Goal: Information Seeking & Learning: Find specific fact

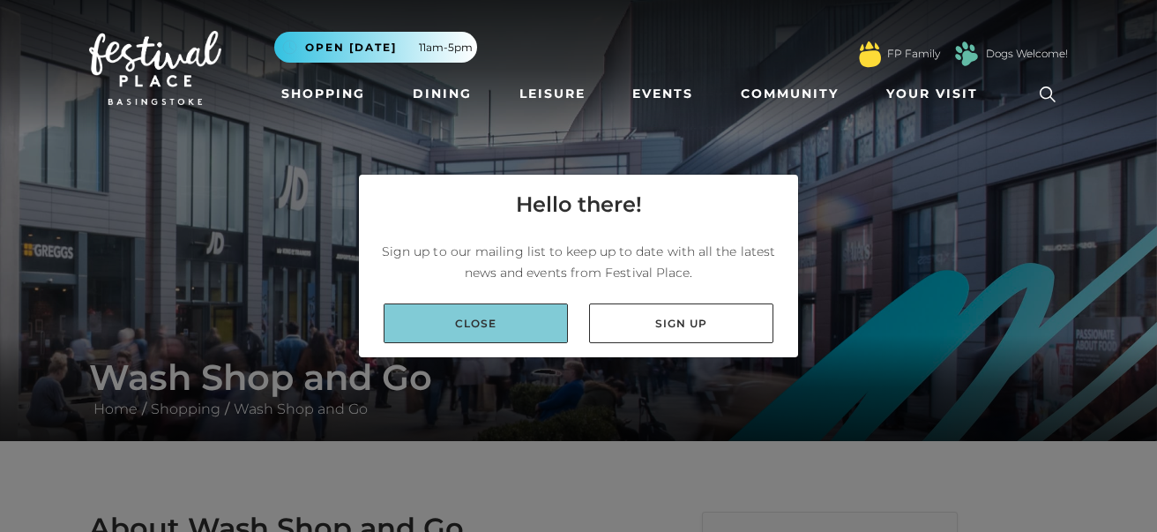
click at [544, 315] on link "Close" at bounding box center [476, 323] width 184 height 40
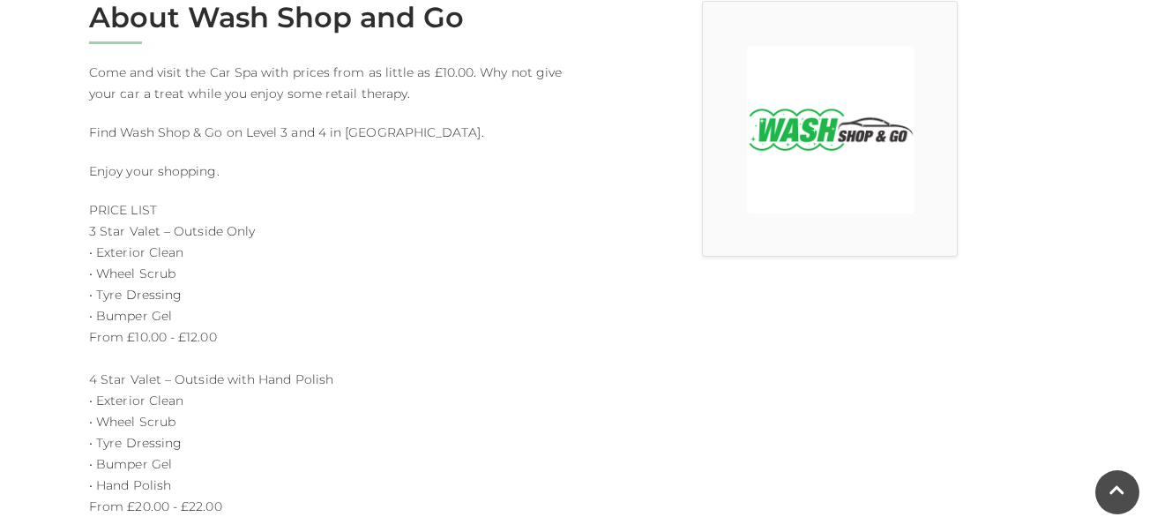
scroll to position [512, 0]
drag, startPoint x: 93, startPoint y: 252, endPoint x: 219, endPoint y: 258, distance: 125.4
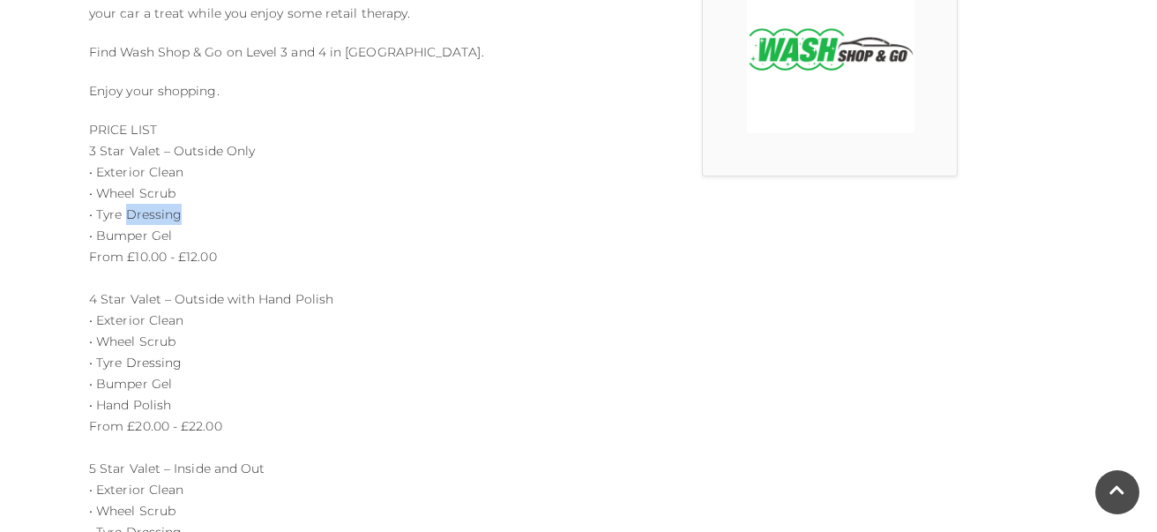
scroll to position [594, 0]
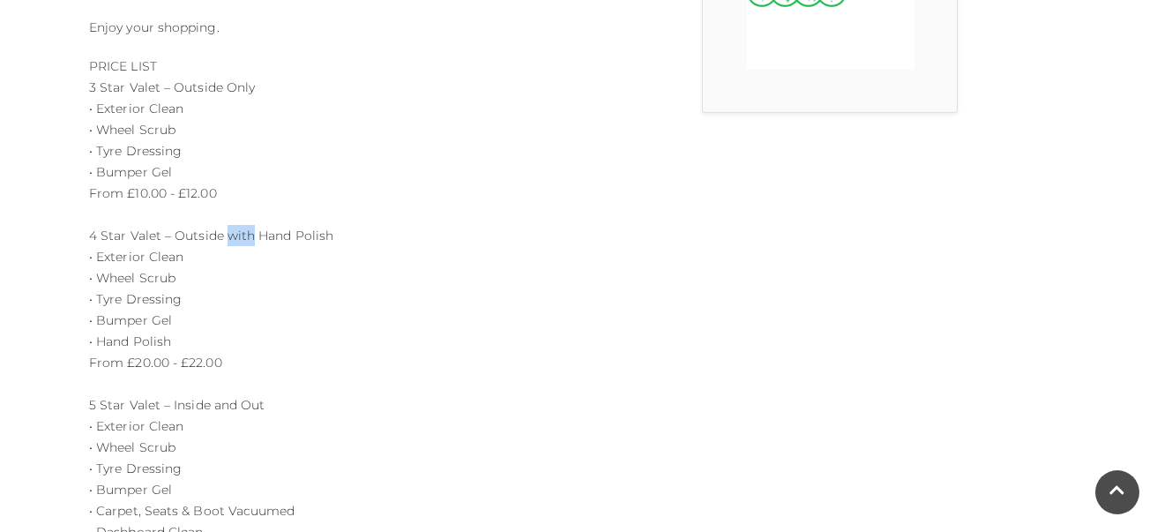
scroll to position [655, 0]
click at [105, 259] on p "PRICE LIST 3 Star Valet – Outside Only • Exterior Clean • Wheel Scrub • Tyre Dr…" at bounding box center [327, 489] width 476 height 868
click at [175, 255] on p "PRICE LIST 3 Star Valet – Outside Only • Exterior Clean • Wheel Scrub • Tyre Dr…" at bounding box center [327, 489] width 476 height 868
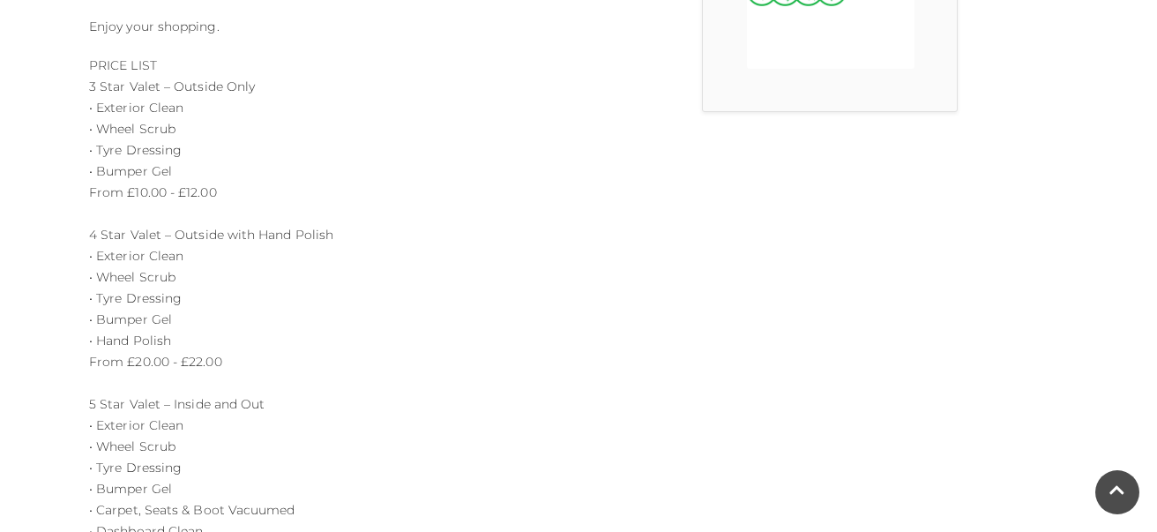
click at [113, 289] on p "PRICE LIST 3 Star Valet – Outside Only • Exterior Clean • Wheel Scrub • Tyre Dr…" at bounding box center [327, 489] width 476 height 868
click at [150, 289] on p "PRICE LIST 3 Star Valet – Outside Only • Exterior Clean • Wheel Scrub • Tyre Dr…" at bounding box center [327, 489] width 476 height 868
click at [114, 323] on p "PRICE LIST 3 Star Valet – Outside Only • Exterior Clean • Wheel Scrub • Tyre Dr…" at bounding box center [327, 489] width 476 height 868
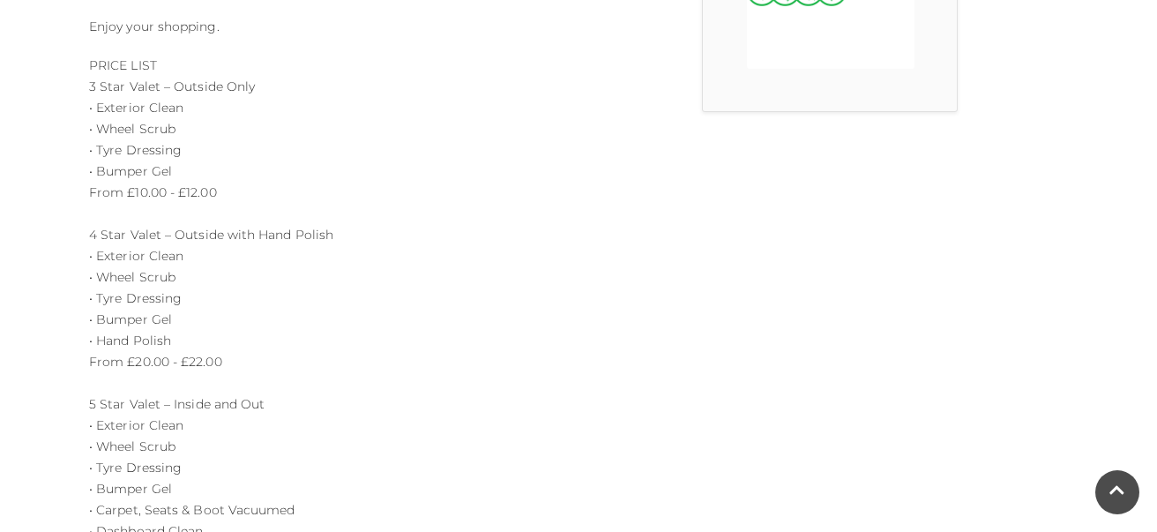
click at [114, 323] on p "PRICE LIST 3 Star Valet – Outside Only • Exterior Clean • Wheel Scrub • Tyre Dr…" at bounding box center [327, 489] width 476 height 868
drag, startPoint x: 104, startPoint y: 343, endPoint x: 102, endPoint y: 360, distance: 16.9
click at [102, 360] on p "PRICE LIST 3 Star Valet – Outside Only • Exterior Clean • Wheel Scrub • Tyre Dr…" at bounding box center [327, 489] width 476 height 868
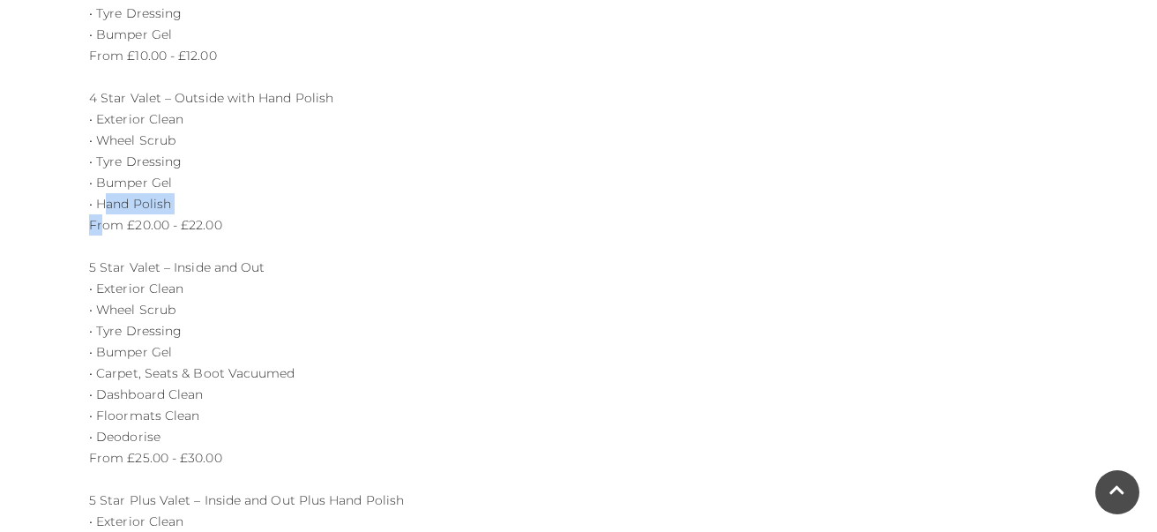
scroll to position [794, 0]
click at [110, 273] on p "PRICE LIST 3 Star Valet – Outside Only • Exterior Clean • Wheel Scrub • Tyre Dr…" at bounding box center [327, 350] width 476 height 868
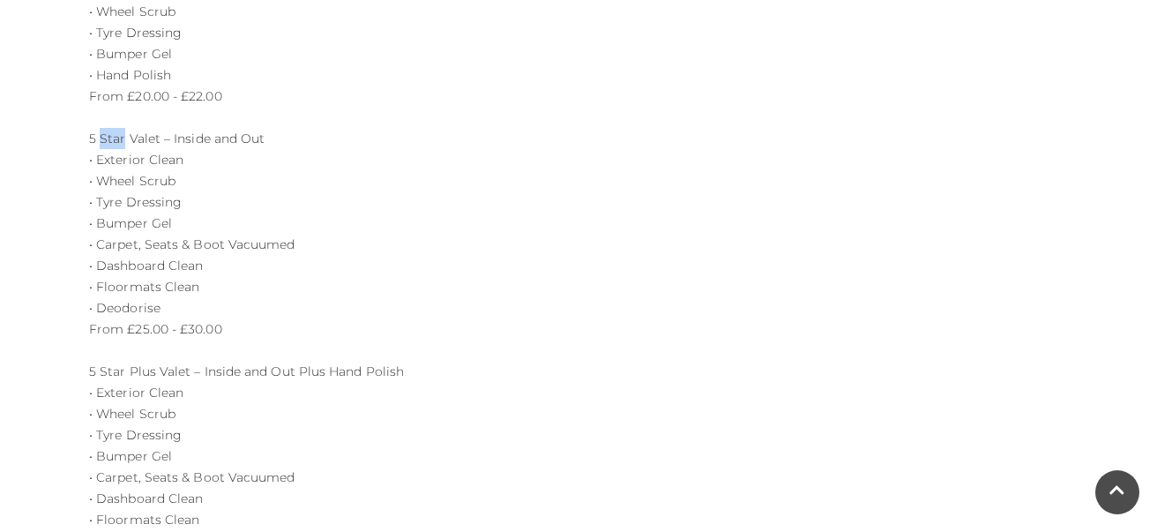
scroll to position [923, 0]
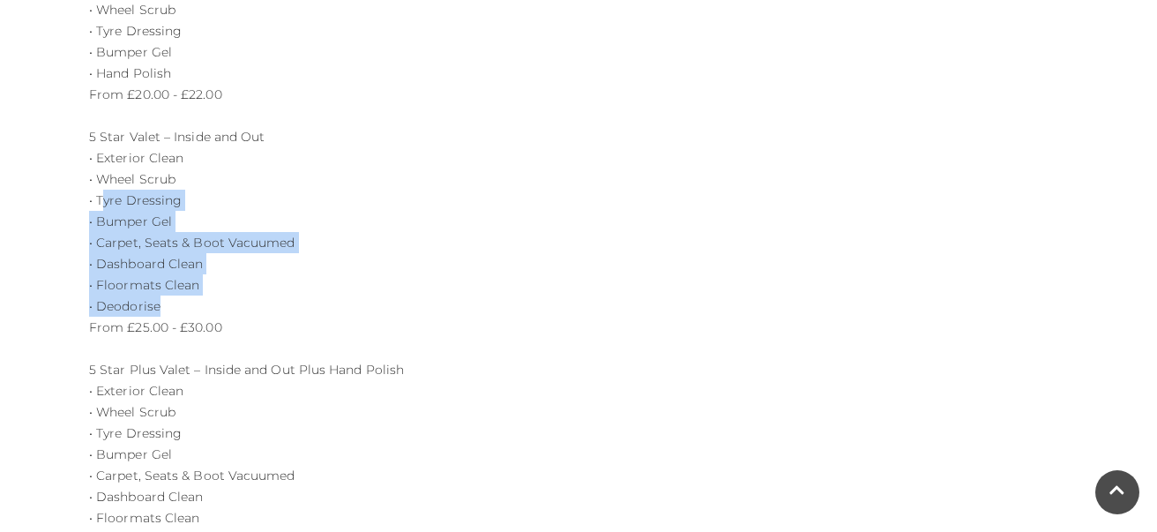
drag, startPoint x: 182, startPoint y: 306, endPoint x: 104, endPoint y: 191, distance: 138.5
click at [104, 191] on p "PRICE LIST 3 Star Valet – Outside Only • Exterior Clean • Wheel Scrub • Tyre Dr…" at bounding box center [327, 221] width 476 height 868
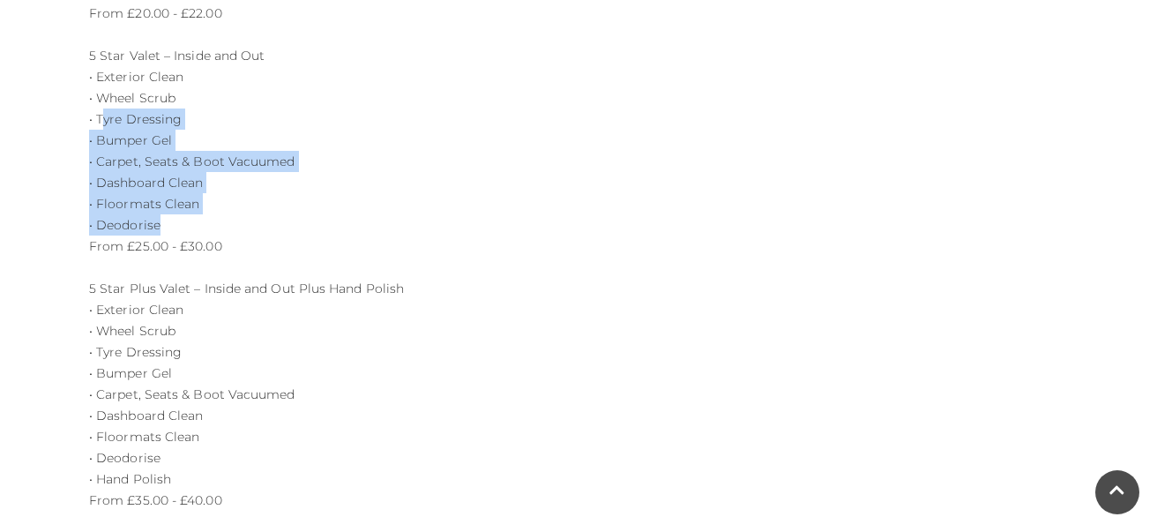
scroll to position [1005, 0]
click at [127, 186] on p "PRICE LIST 3 Star Valet – Outside Only • Exterior Clean • Wheel Scrub • Tyre Dr…" at bounding box center [327, 139] width 476 height 868
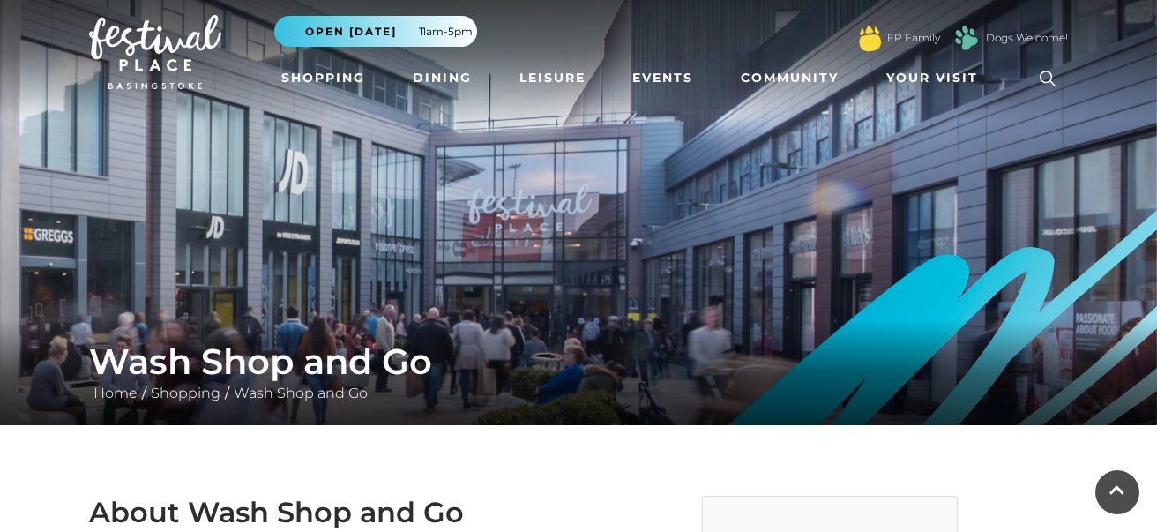
scroll to position [0, 0]
